Goal: Transaction & Acquisition: Purchase product/service

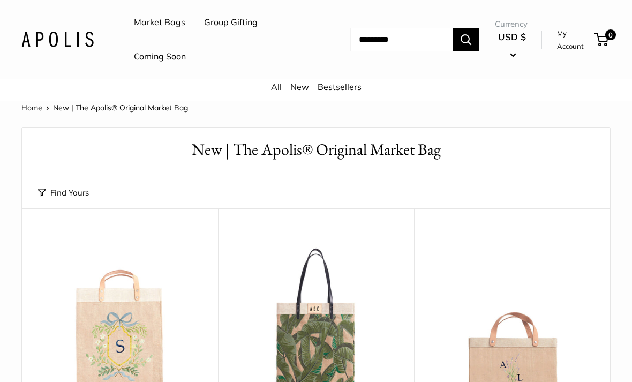
click at [166, 50] on link "Coming Soon" at bounding box center [160, 57] width 52 height 16
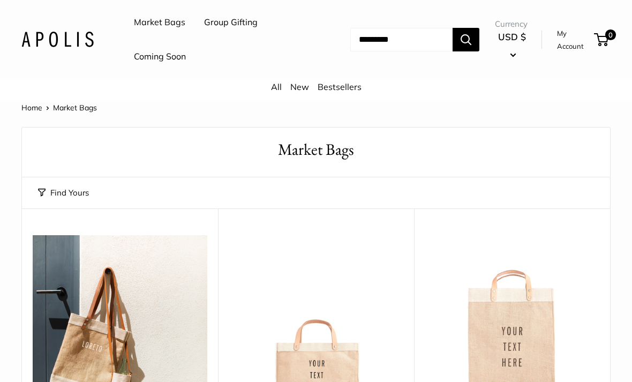
click at [340, 87] on link "Bestsellers" at bounding box center [339, 86] width 44 height 11
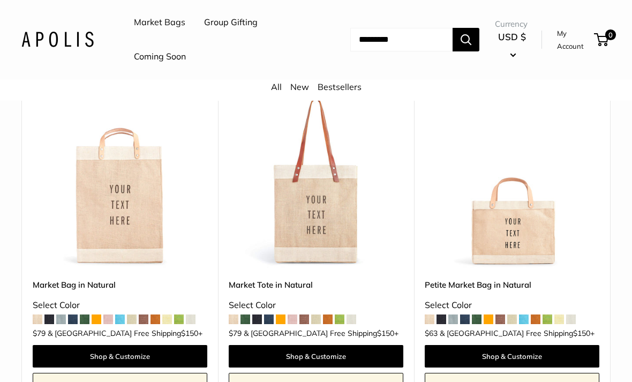
scroll to position [138, 0]
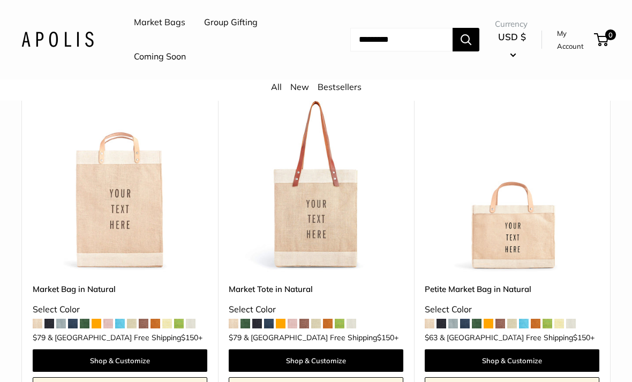
click at [356, 231] on img at bounding box center [316, 184] width 174 height 174
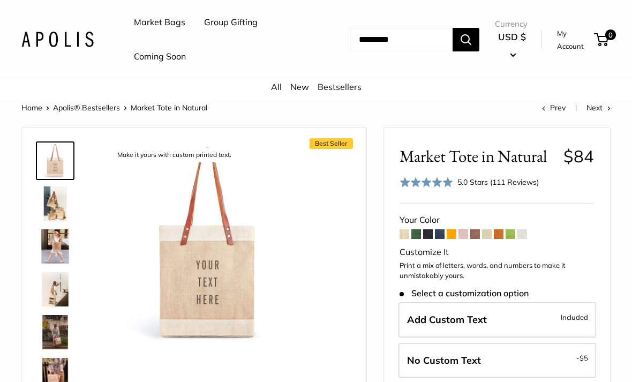
click at [60, 212] on img at bounding box center [55, 203] width 34 height 34
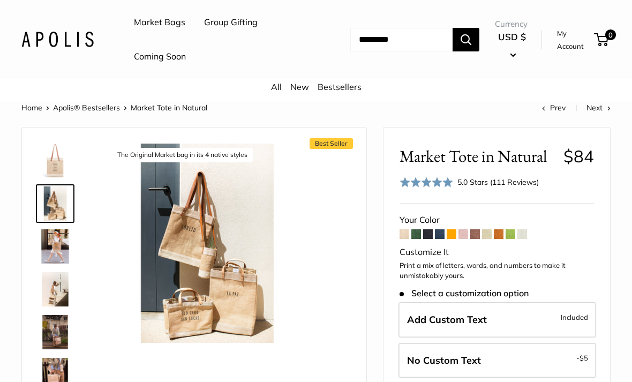
click at [63, 255] on img at bounding box center [55, 246] width 34 height 34
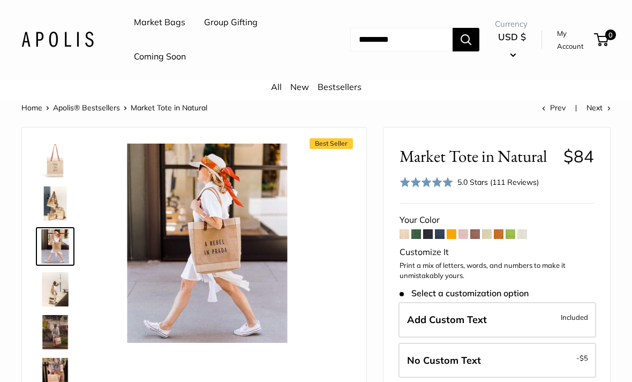
click at [59, 299] on img at bounding box center [55, 289] width 34 height 34
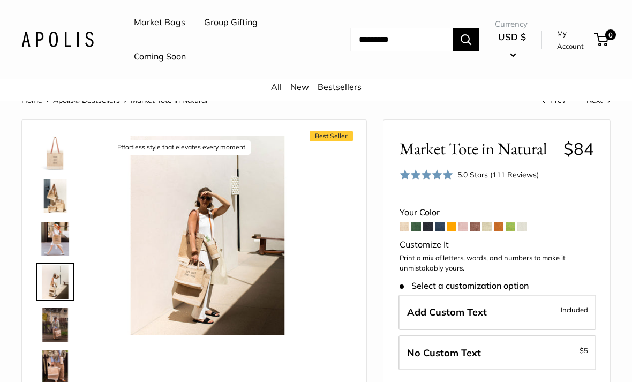
scroll to position [10, 0]
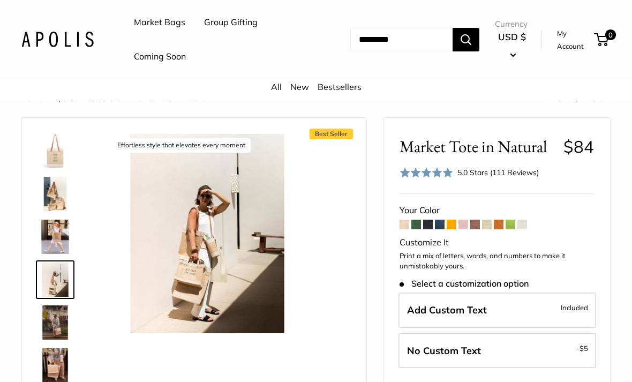
click at [60, 323] on img at bounding box center [55, 322] width 34 height 34
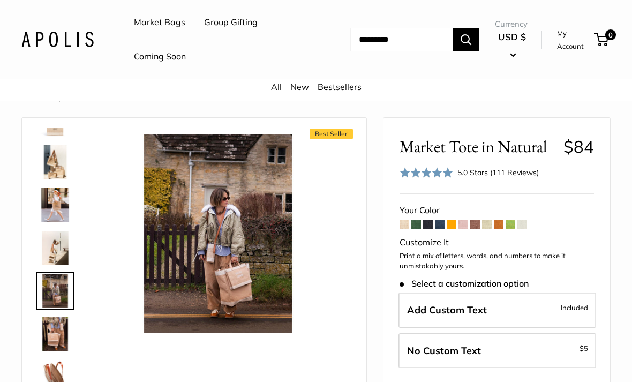
scroll to position [33, 0]
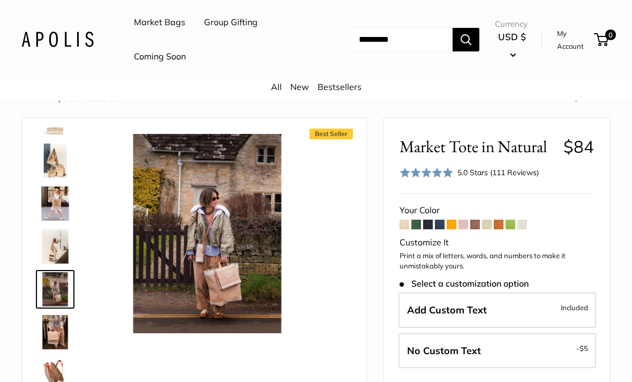
click at [60, 345] on img at bounding box center [55, 332] width 34 height 34
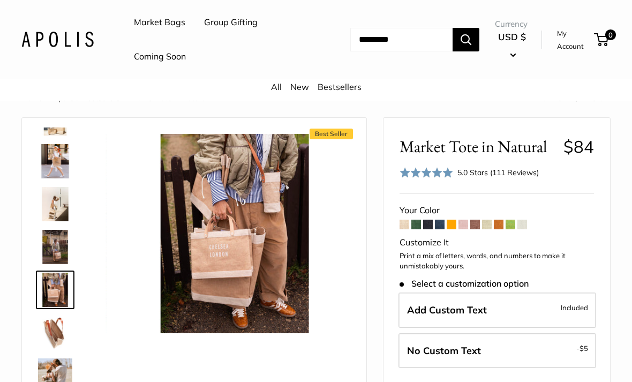
scroll to position [76, 0]
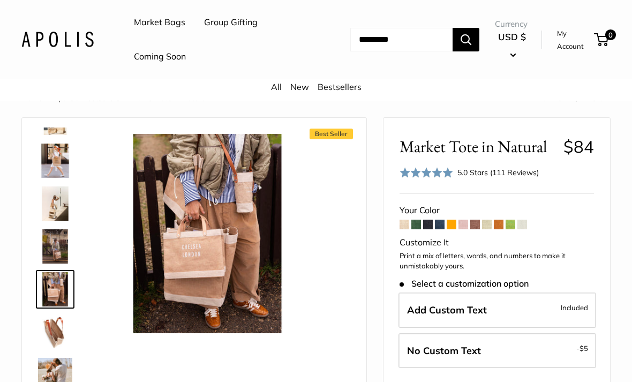
click at [62, 340] on img at bounding box center [55, 332] width 34 height 34
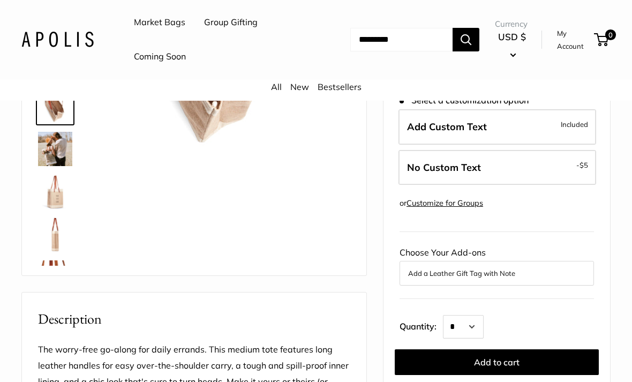
scroll to position [189, 0]
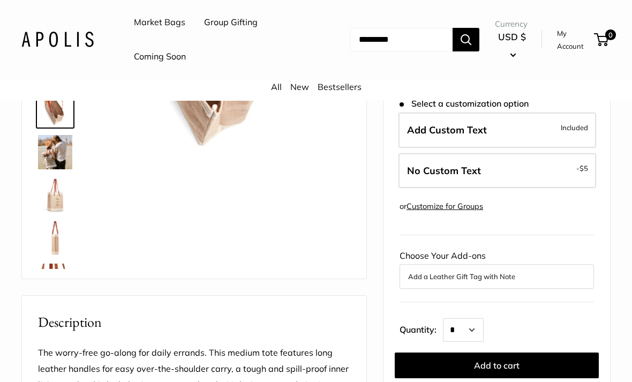
click at [59, 249] on img at bounding box center [55, 238] width 34 height 34
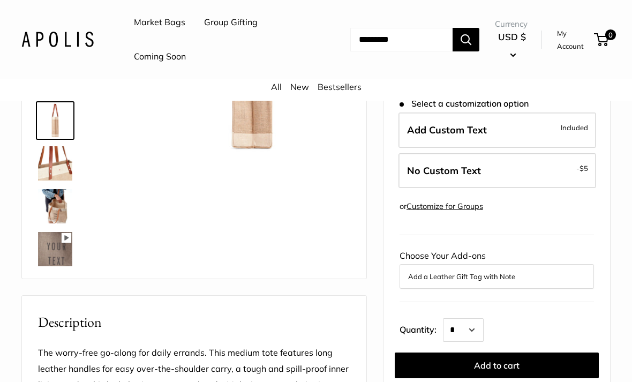
scroll to position [247, 0]
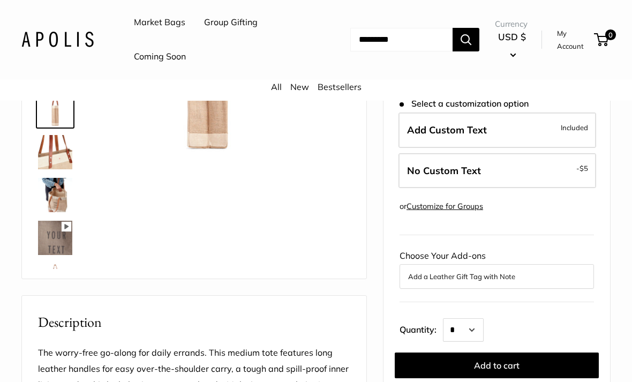
click at [64, 206] on img at bounding box center [55, 195] width 34 height 34
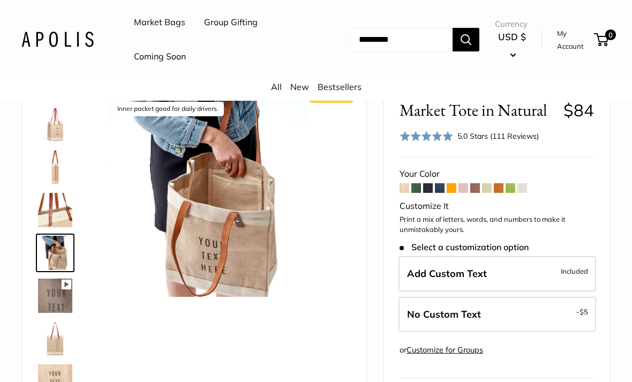
scroll to position [0, 0]
